Goal: Task Accomplishment & Management: Use online tool/utility

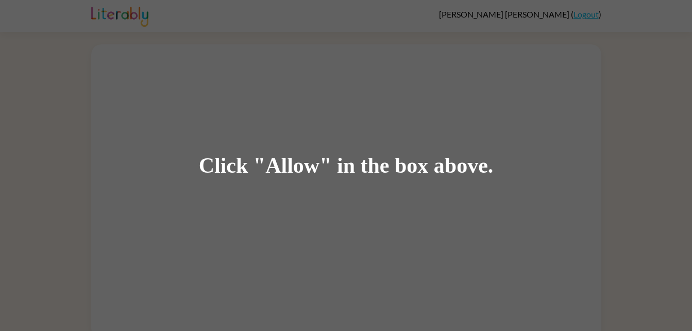
click at [246, 117] on div "Click "Allow" in the box above." at bounding box center [346, 165] width 692 height 331
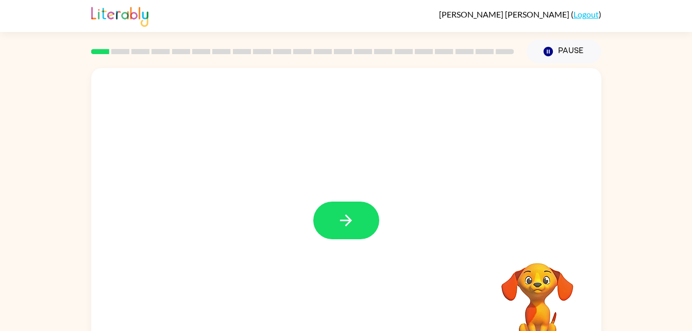
click at [368, 219] on button "button" at bounding box center [346, 221] width 66 height 38
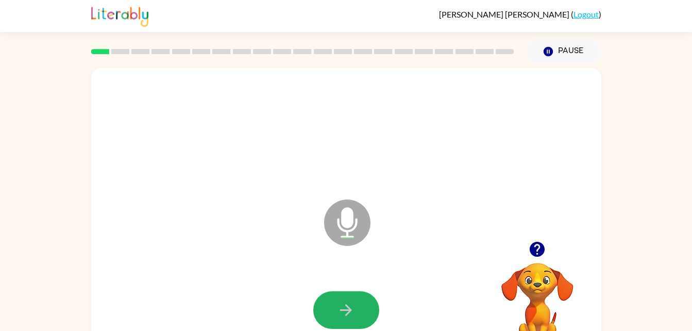
click at [336, 306] on button "button" at bounding box center [346, 310] width 66 height 38
click at [354, 316] on icon "button" at bounding box center [346, 310] width 18 height 18
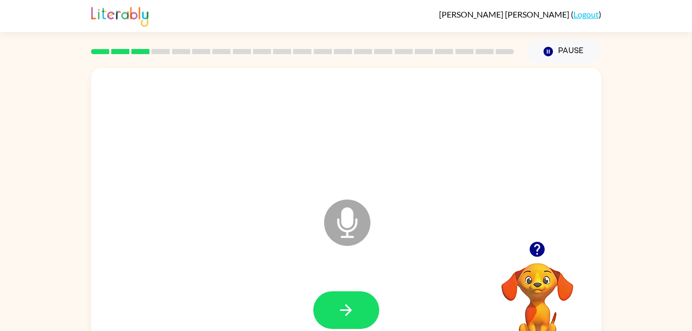
click at [354, 316] on icon "button" at bounding box center [346, 310] width 18 height 18
drag, startPoint x: 354, startPoint y: 316, endPoint x: 268, endPoint y: 286, distance: 91.0
click at [268, 286] on div at bounding box center [347, 310] width 490 height 85
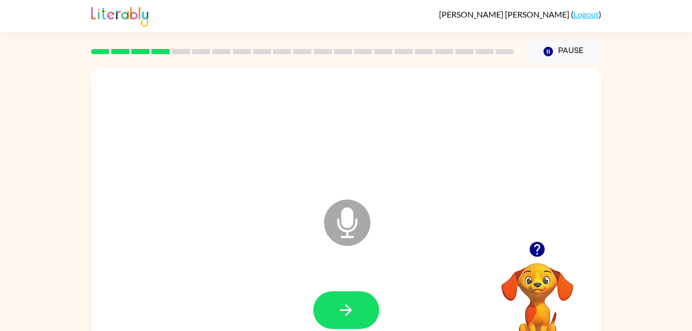
click at [339, 307] on icon "button" at bounding box center [346, 310] width 18 height 18
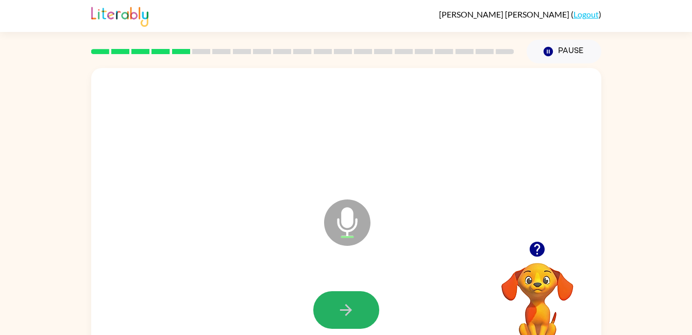
click at [345, 309] on icon "button" at bounding box center [346, 310] width 12 height 12
drag, startPoint x: 345, startPoint y: 309, endPoint x: 299, endPoint y: 271, distance: 59.3
click at [299, 271] on div at bounding box center [347, 310] width 490 height 85
click at [339, 301] on icon "button" at bounding box center [346, 310] width 18 height 18
drag, startPoint x: 339, startPoint y: 301, endPoint x: 94, endPoint y: 178, distance: 273.9
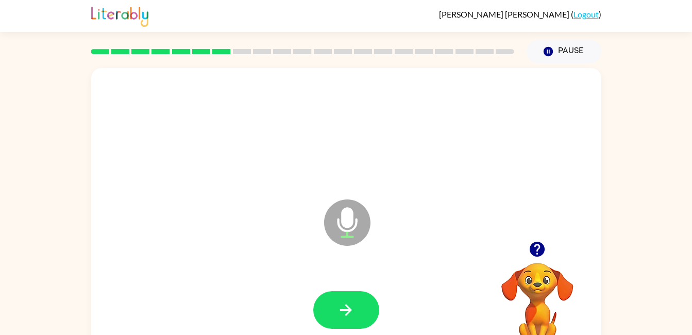
click at [94, 178] on div "Microphone The Microphone is here when it is your turn to talk" at bounding box center [346, 215] width 510 height 294
click at [369, 310] on button "button" at bounding box center [346, 310] width 66 height 38
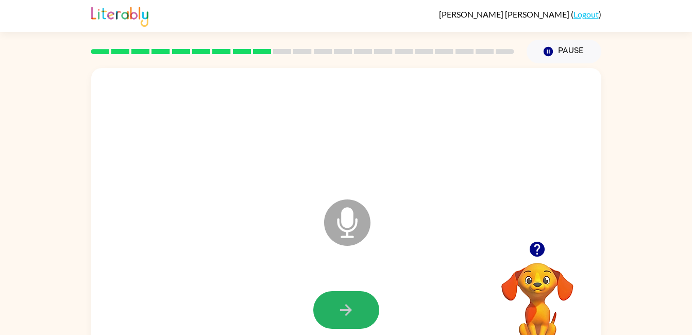
click at [369, 310] on button "button" at bounding box center [346, 310] width 66 height 38
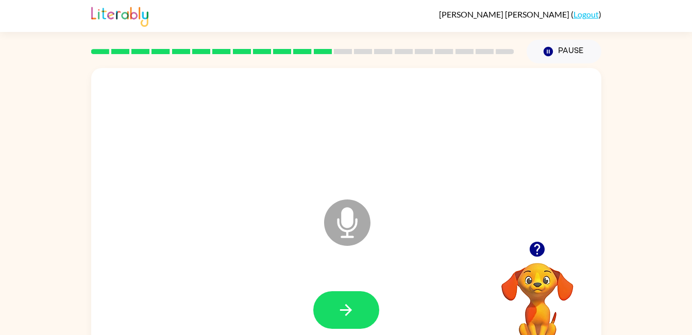
click at [369, 310] on button "button" at bounding box center [346, 310] width 66 height 38
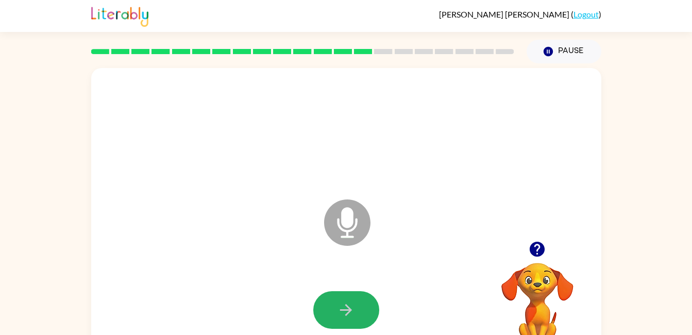
click at [369, 310] on button "button" at bounding box center [346, 310] width 66 height 38
click at [366, 309] on button "button" at bounding box center [346, 310] width 66 height 38
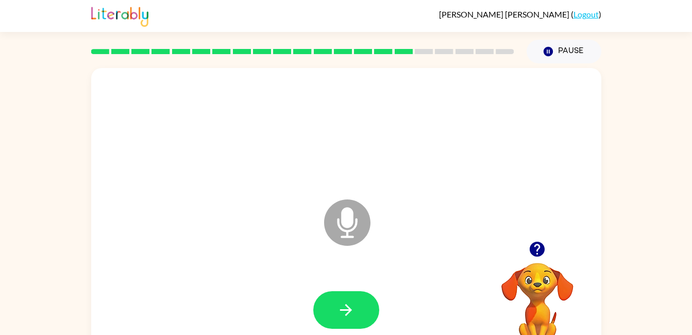
click at [366, 309] on button "button" at bounding box center [346, 310] width 66 height 38
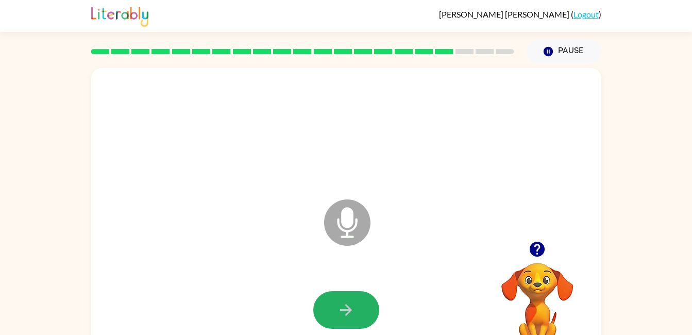
click at [366, 309] on button "button" at bounding box center [346, 310] width 66 height 38
